Goal: Information Seeking & Learning: Learn about a topic

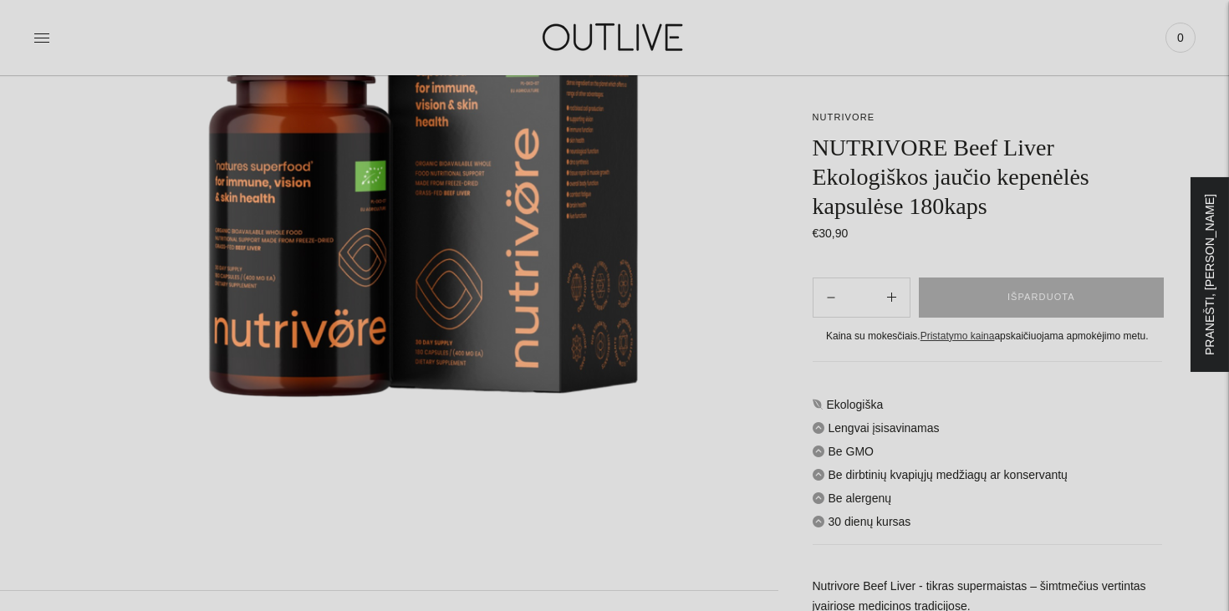
scroll to position [421, 0]
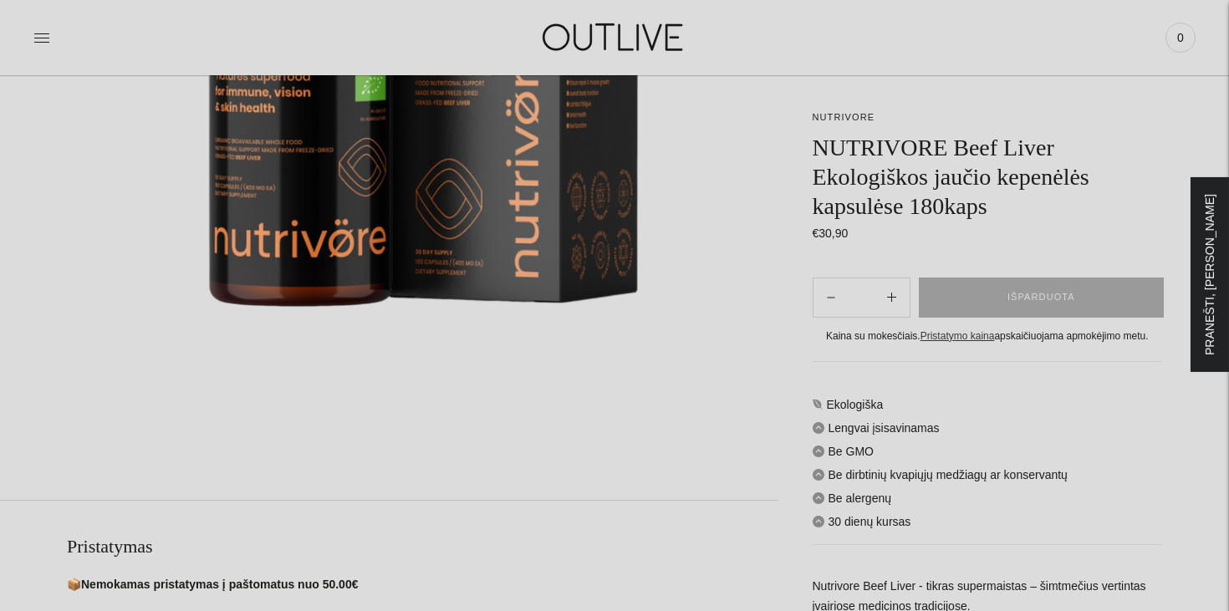
click at [749, 248] on img at bounding box center [423, 110] width 712 height 712
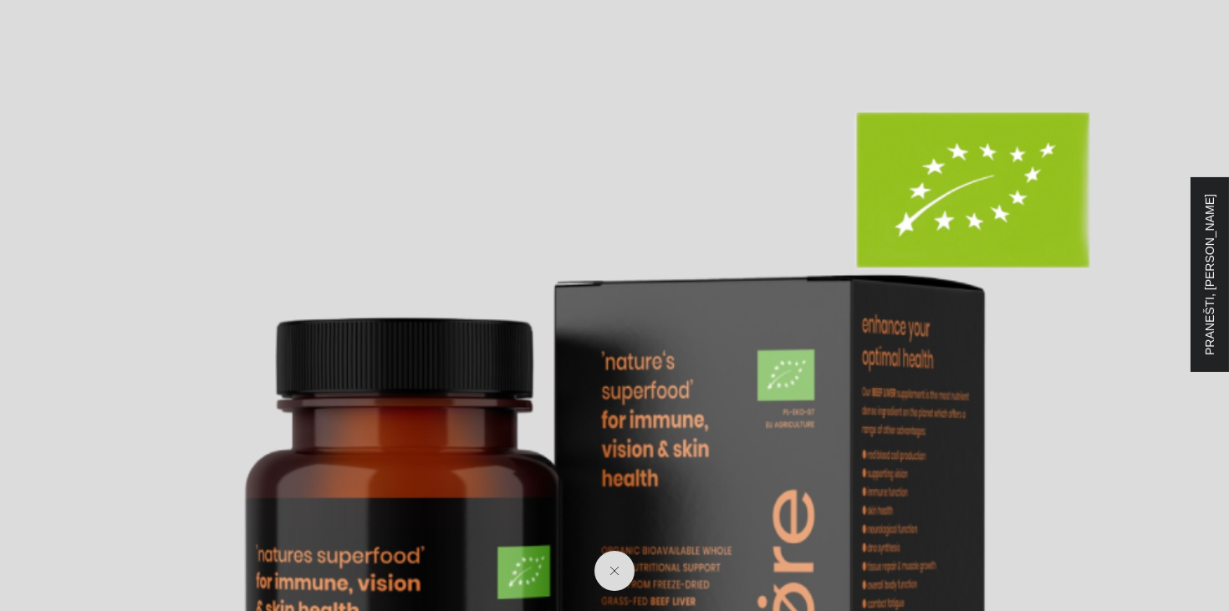
click at [749, 248] on img at bounding box center [614, 614] width 1229 height 1229
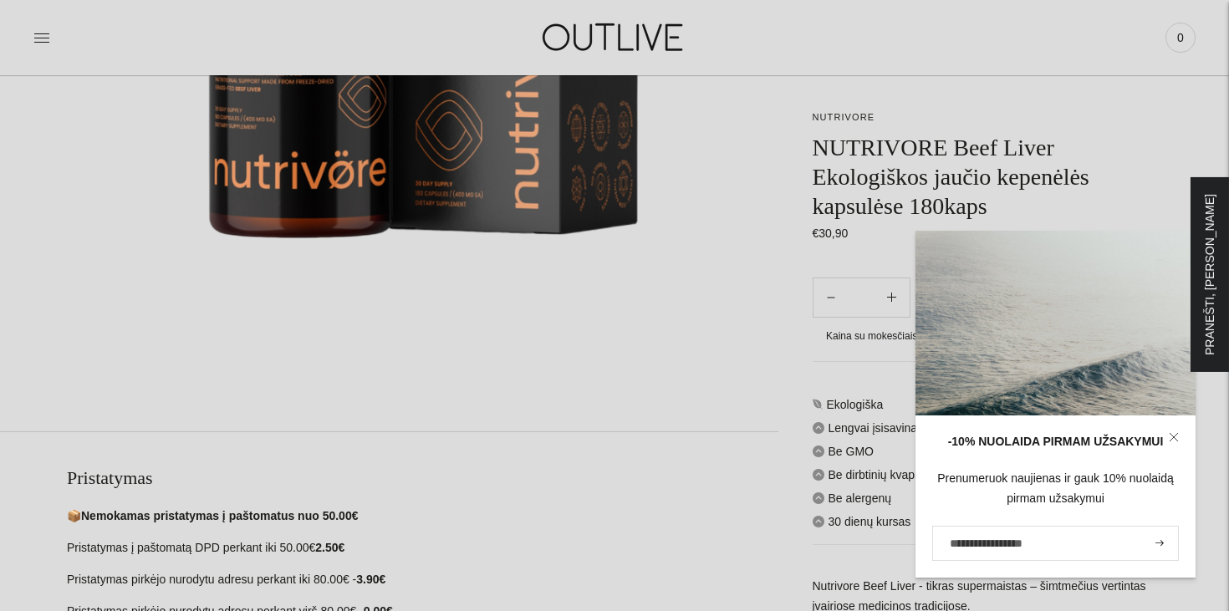
scroll to position [800, 0]
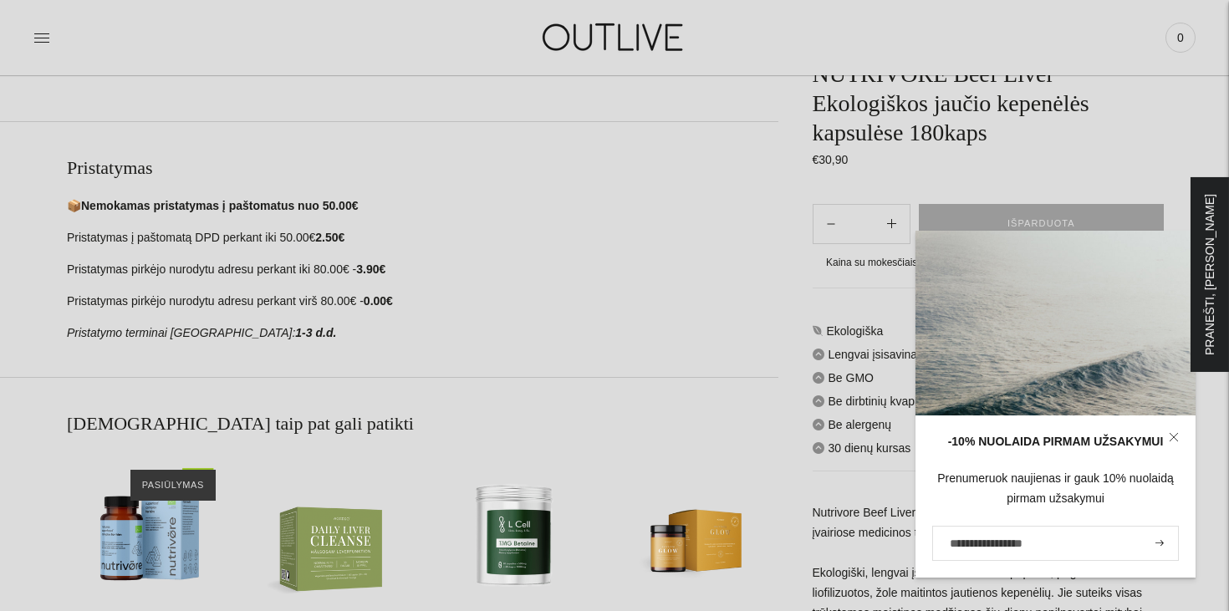
click at [678, 350] on section "Pristatymas 📦 Nemokamas pristatymas į paštomatus nuo 50.00€ Pristatymas į pašto…" at bounding box center [389, 249] width 778 height 256
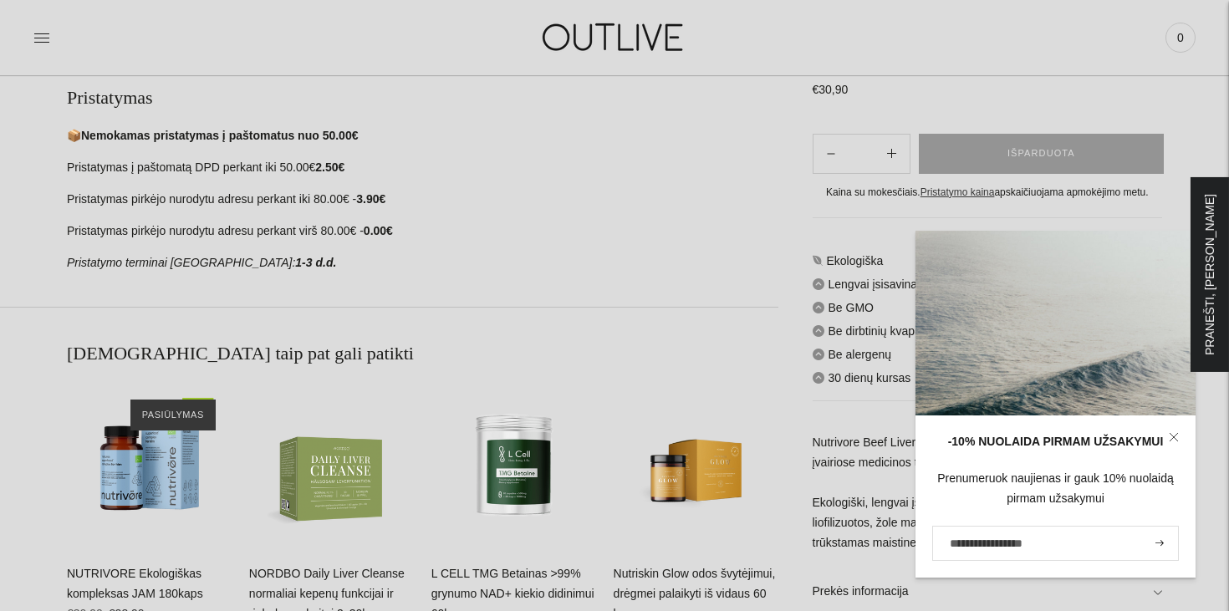
scroll to position [1017, 0]
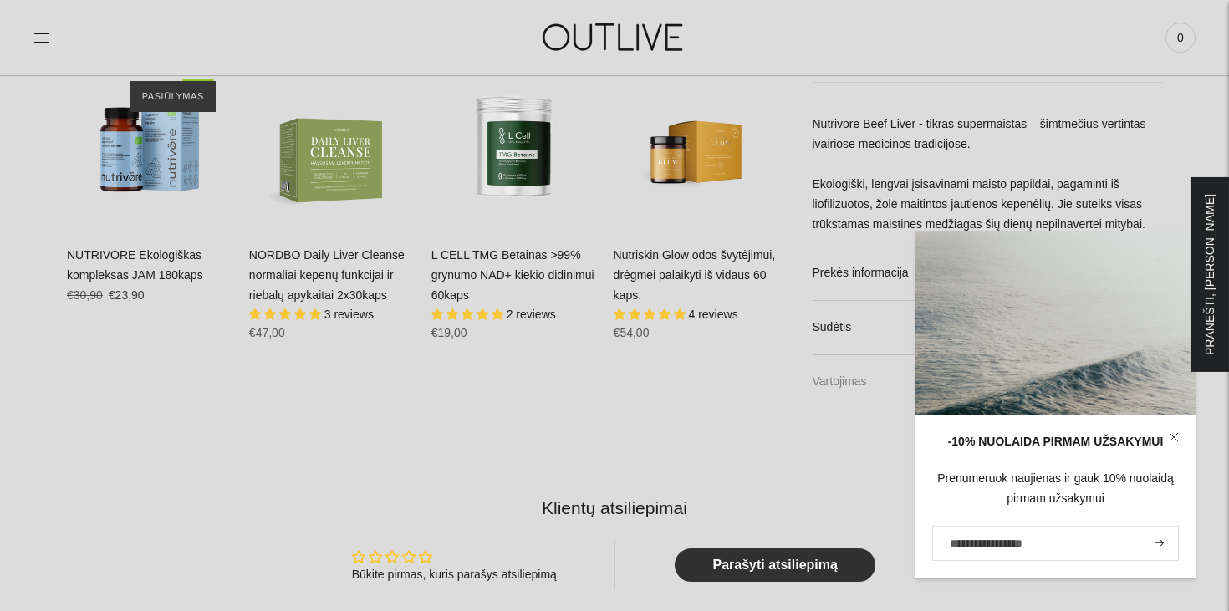
click at [846, 377] on link "Vartojimas" at bounding box center [987, 381] width 350 height 53
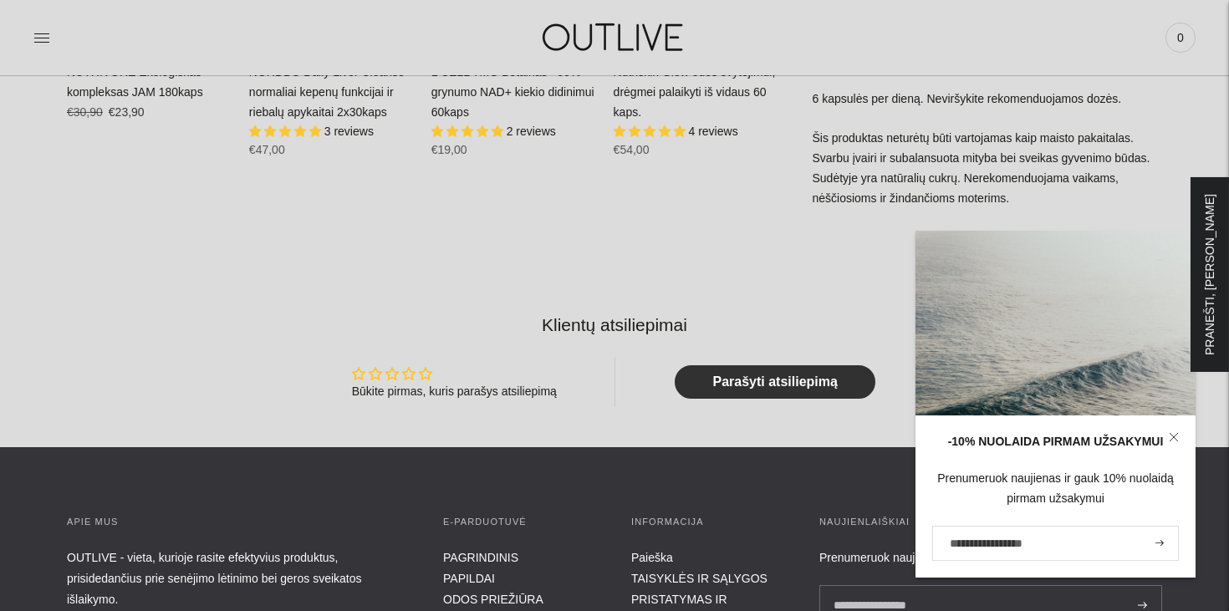
scroll to position [1378, 0]
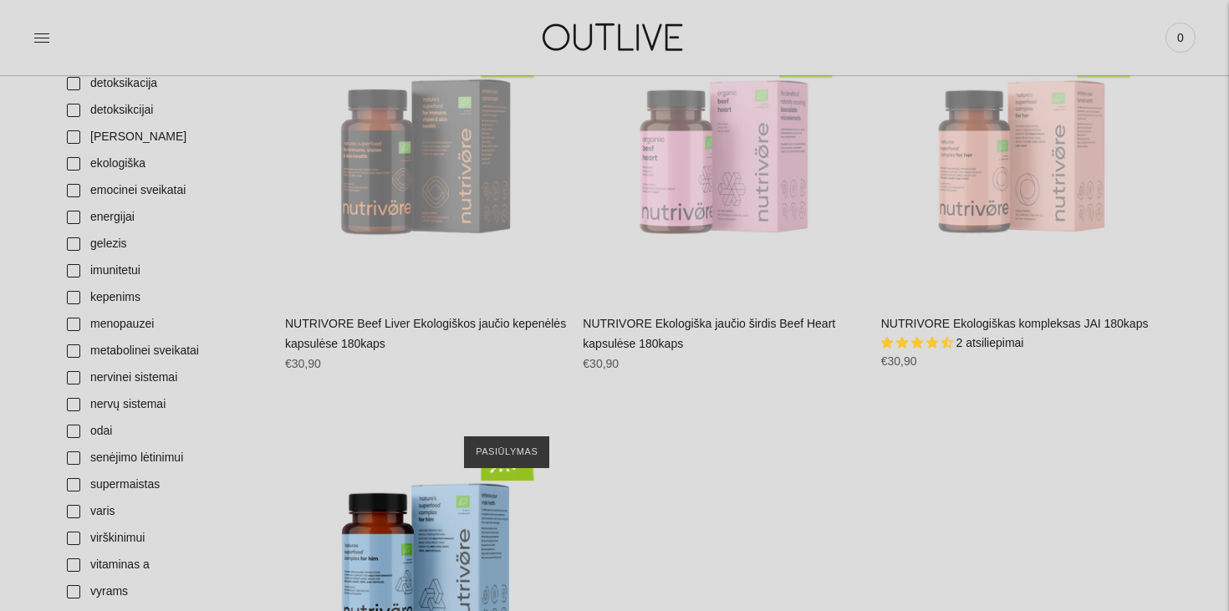
scroll to position [494, 0]
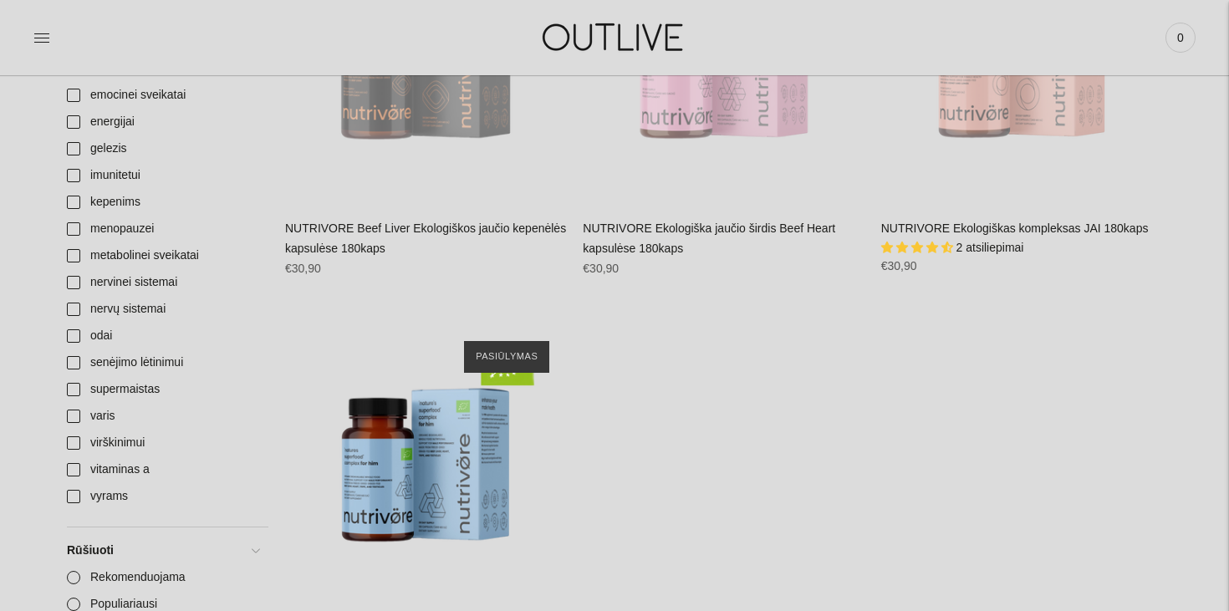
click at [475, 221] on div "NUTRIVORE Beef Liver Ekologiškos jaučio kepenėlės kapsulėse 180kaps Nėra atsili…" at bounding box center [425, 255] width 281 height 72
click at [481, 236] on link "NUTRIVORE Beef Liver Ekologiškos jaučio kepenėlės kapsulėse 180kaps" at bounding box center [425, 237] width 281 height 33
